Goal: Entertainment & Leisure: Consume media (video, audio)

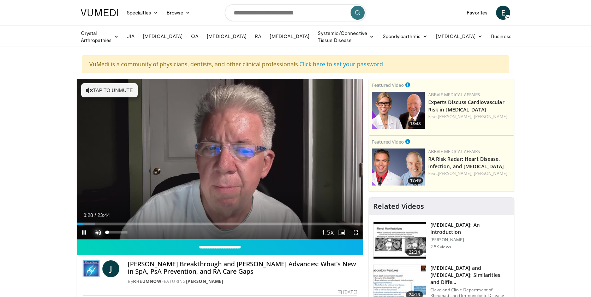
click at [99, 229] on span "Video Player" at bounding box center [98, 233] width 14 height 14
click at [119, 233] on div "60%" at bounding box center [117, 233] width 25 height 14
click at [114, 233] on div "33%" at bounding box center [117, 233] width 25 height 14
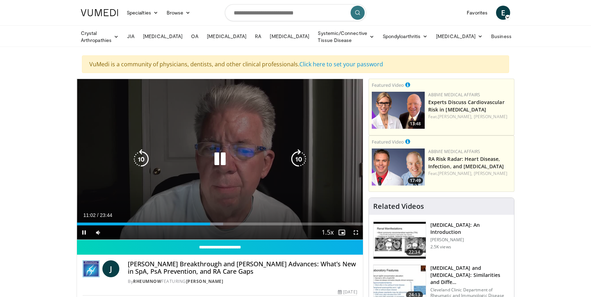
click at [139, 159] on icon "Video Player" at bounding box center [141, 159] width 20 height 20
click at [139, 160] on icon "Video Player" at bounding box center [141, 159] width 20 height 20
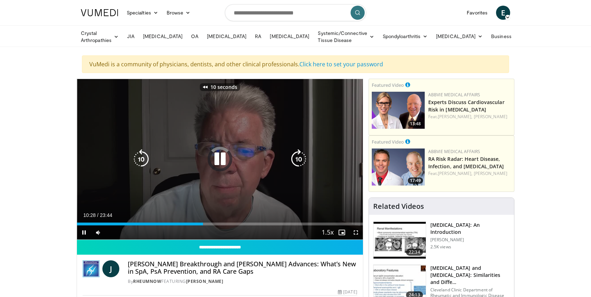
click at [139, 160] on icon "Video Player" at bounding box center [141, 159] width 20 height 20
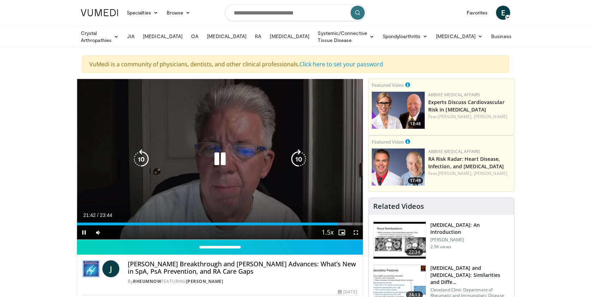
click at [149, 158] on icon "Video Player" at bounding box center [141, 159] width 20 height 20
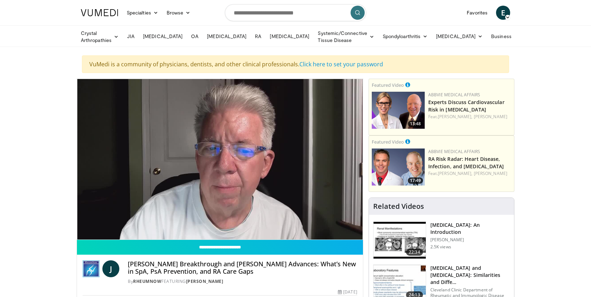
click at [149, 158] on div "50 seconds Tap to unmute" at bounding box center [220, 159] width 286 height 161
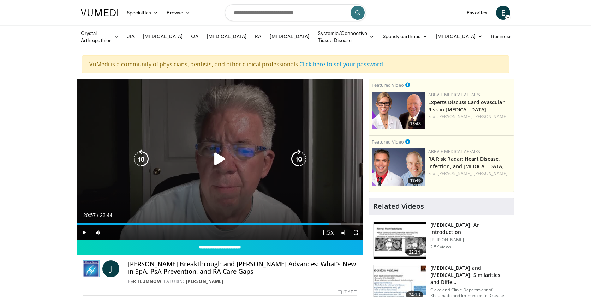
click at [139, 161] on icon "Video Player" at bounding box center [141, 159] width 20 height 20
click at [220, 162] on icon "Video Player" at bounding box center [220, 159] width 20 height 20
click at [143, 165] on icon "Video Player" at bounding box center [141, 159] width 20 height 20
click at [143, 158] on icon "Video Player" at bounding box center [141, 159] width 20 height 20
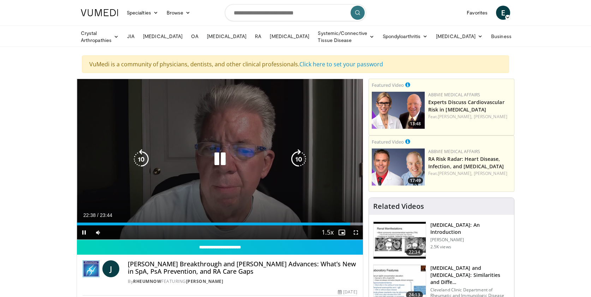
click at [143, 158] on div "10 seconds Tap to unmute" at bounding box center [220, 159] width 286 height 161
click at [148, 158] on icon "Video Player" at bounding box center [141, 159] width 20 height 20
click at [217, 158] on icon "Video Player" at bounding box center [220, 159] width 20 height 20
click at [148, 163] on icon "Video Player" at bounding box center [141, 159] width 20 height 20
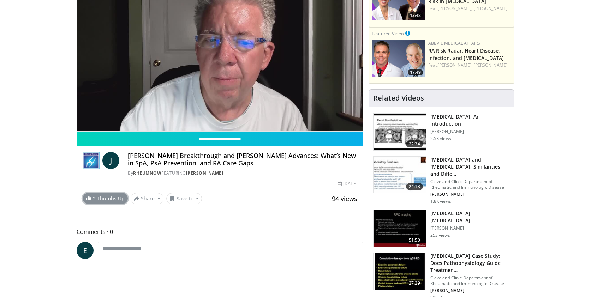
click at [114, 198] on link "2 Thumbs Up" at bounding box center [105, 198] width 45 height 11
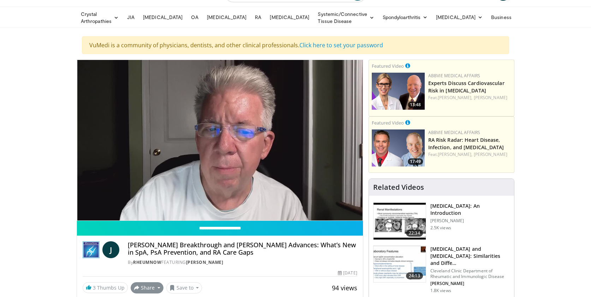
scroll to position [0, 0]
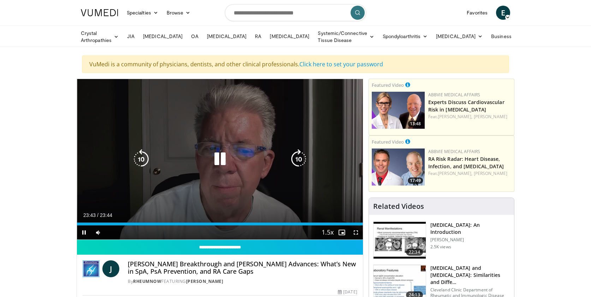
click at [224, 160] on icon "Video Player" at bounding box center [220, 159] width 20 height 20
